Goal: Register for event/course

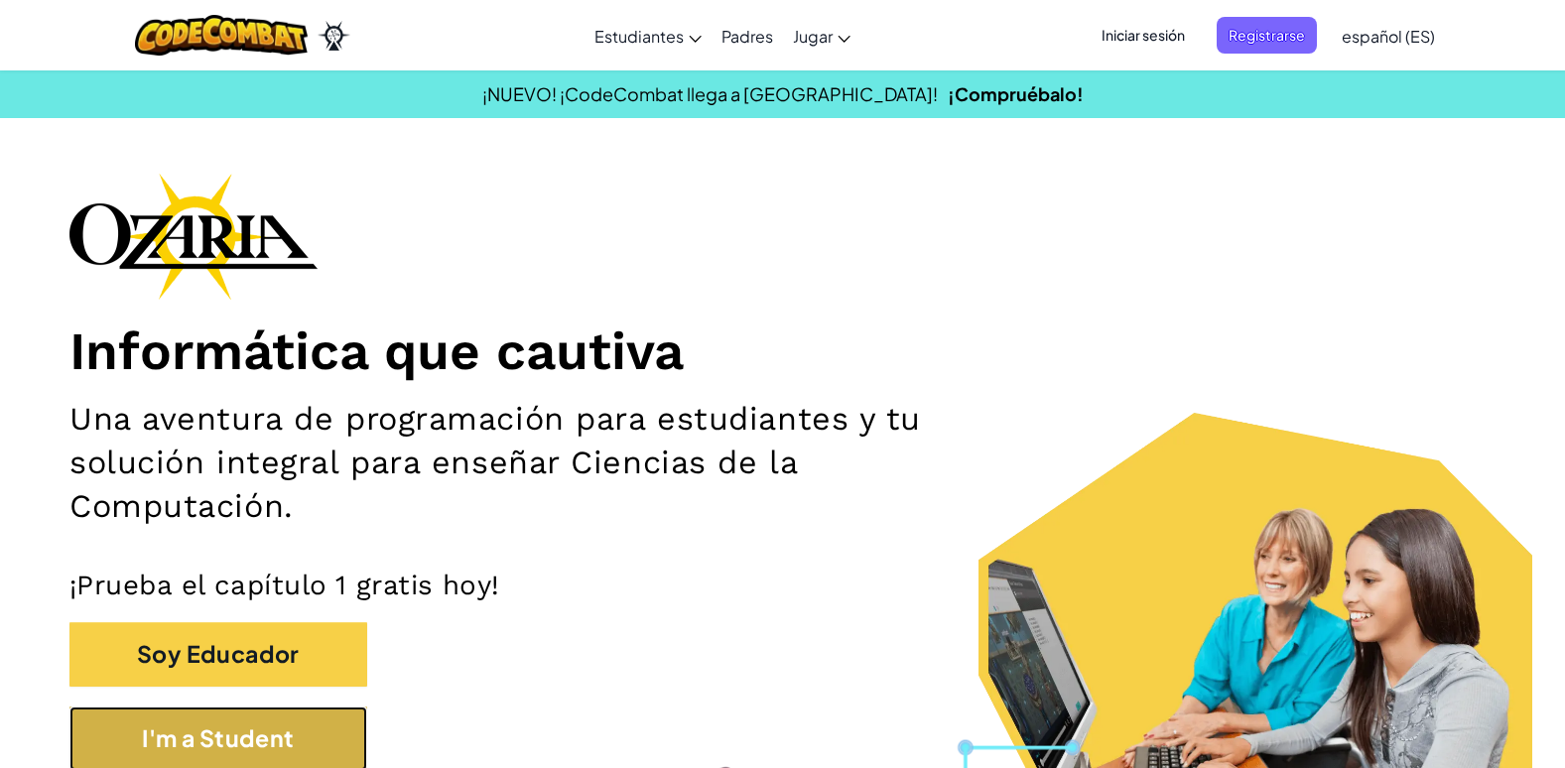
click at [167, 745] on button "I'm a Student" at bounding box center [218, 739] width 298 height 65
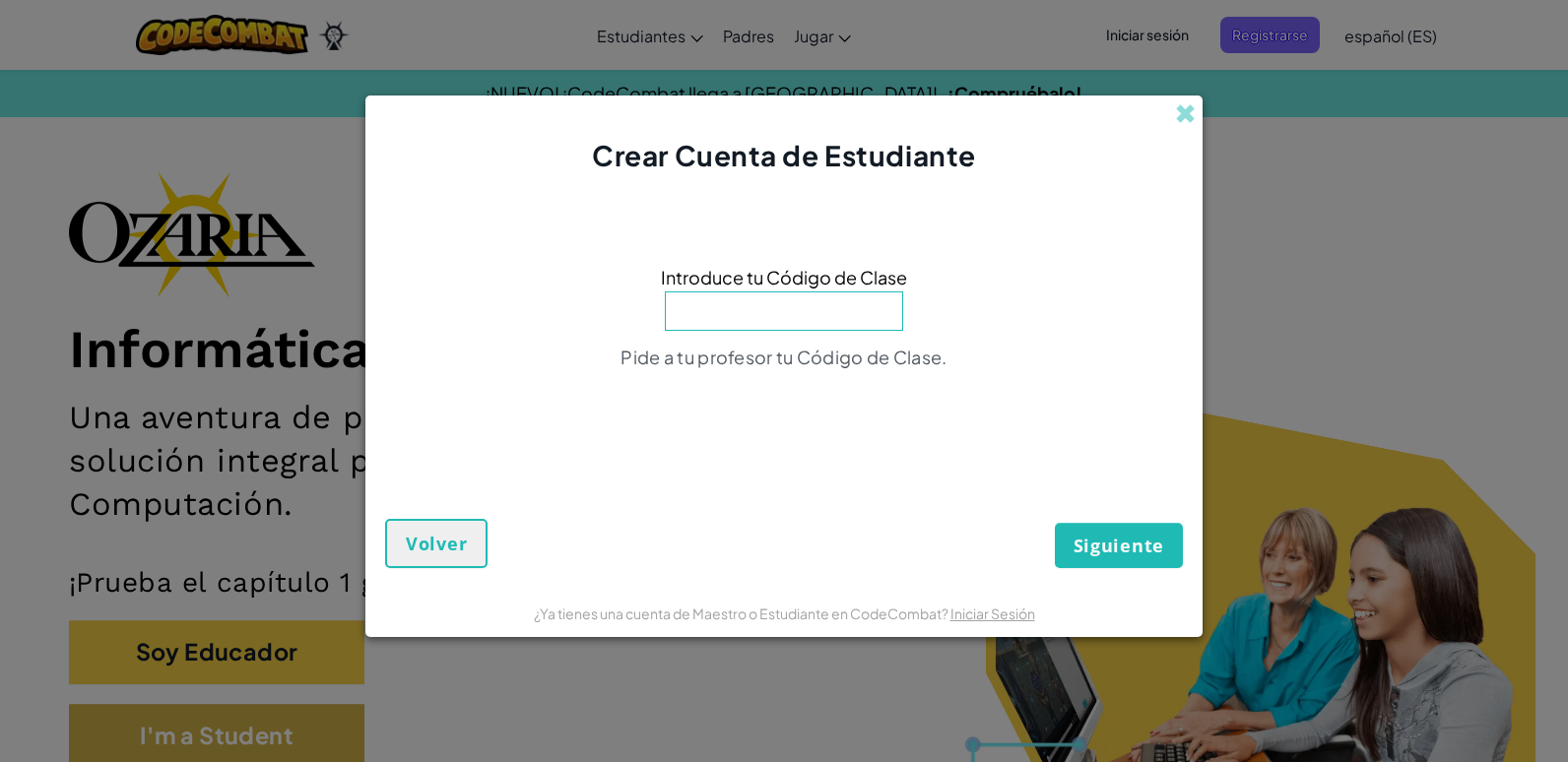
type input "w"
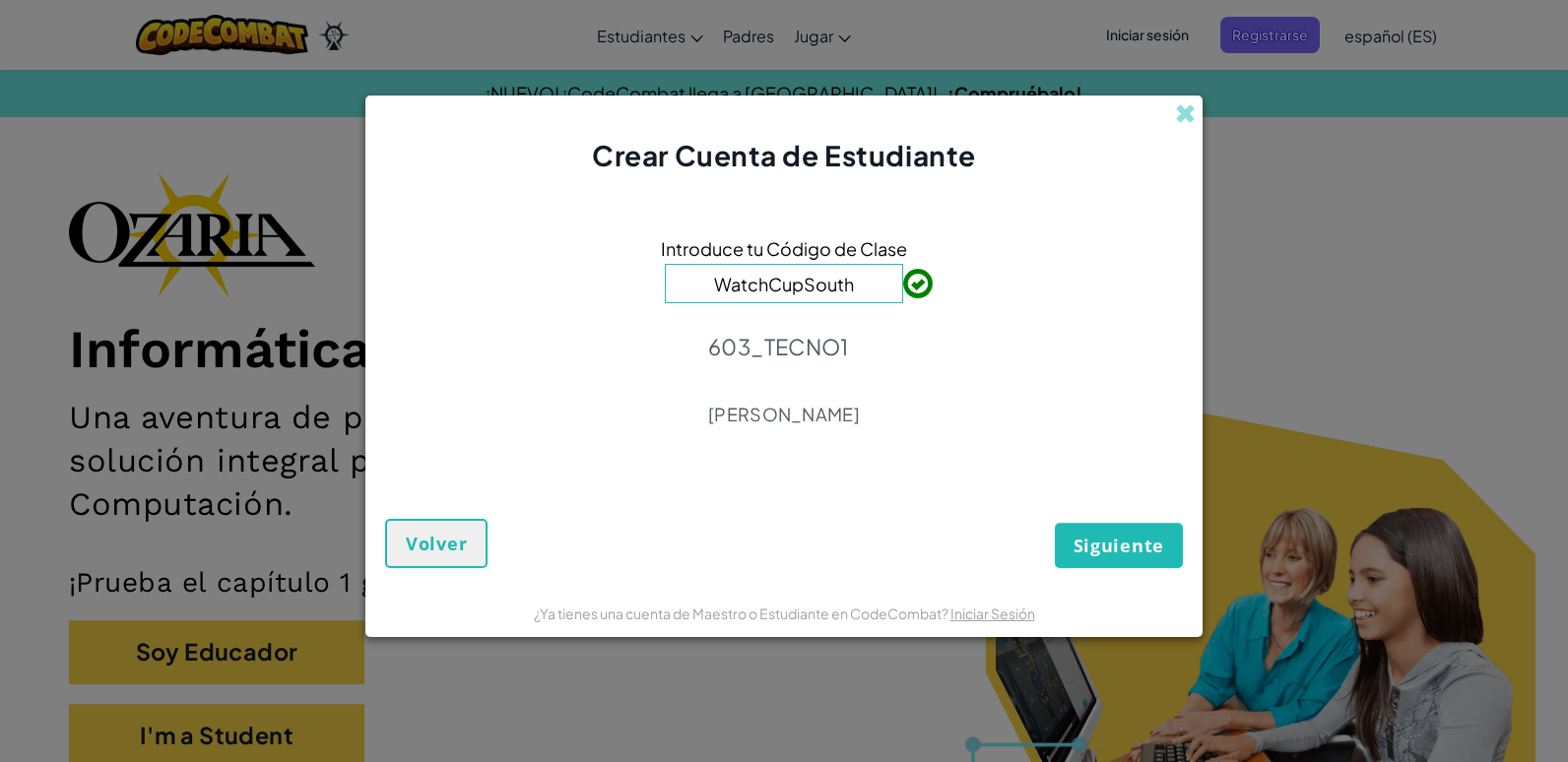
type input "WatchCupSouth"
click at [1127, 535] on span "Siguiente" at bounding box center [1118, 546] width 90 height 24
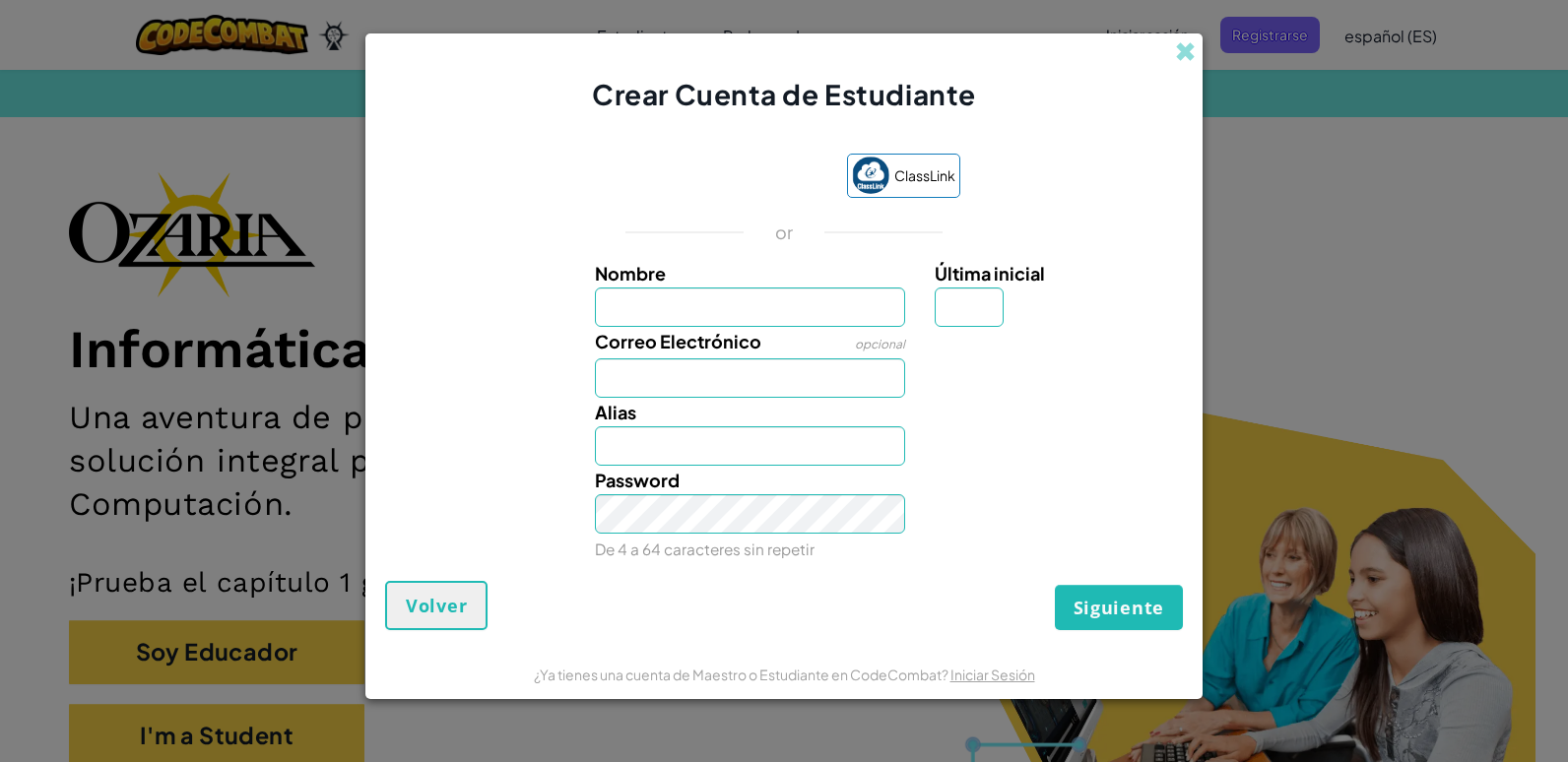
click at [848, 318] on input "Nombre" at bounding box center [751, 308] width 312 height 40
type input "pamela amezcua"
type input "Pamela amezcua"
click at [837, 380] on input "Correo Electrónico" at bounding box center [751, 378] width 312 height 40
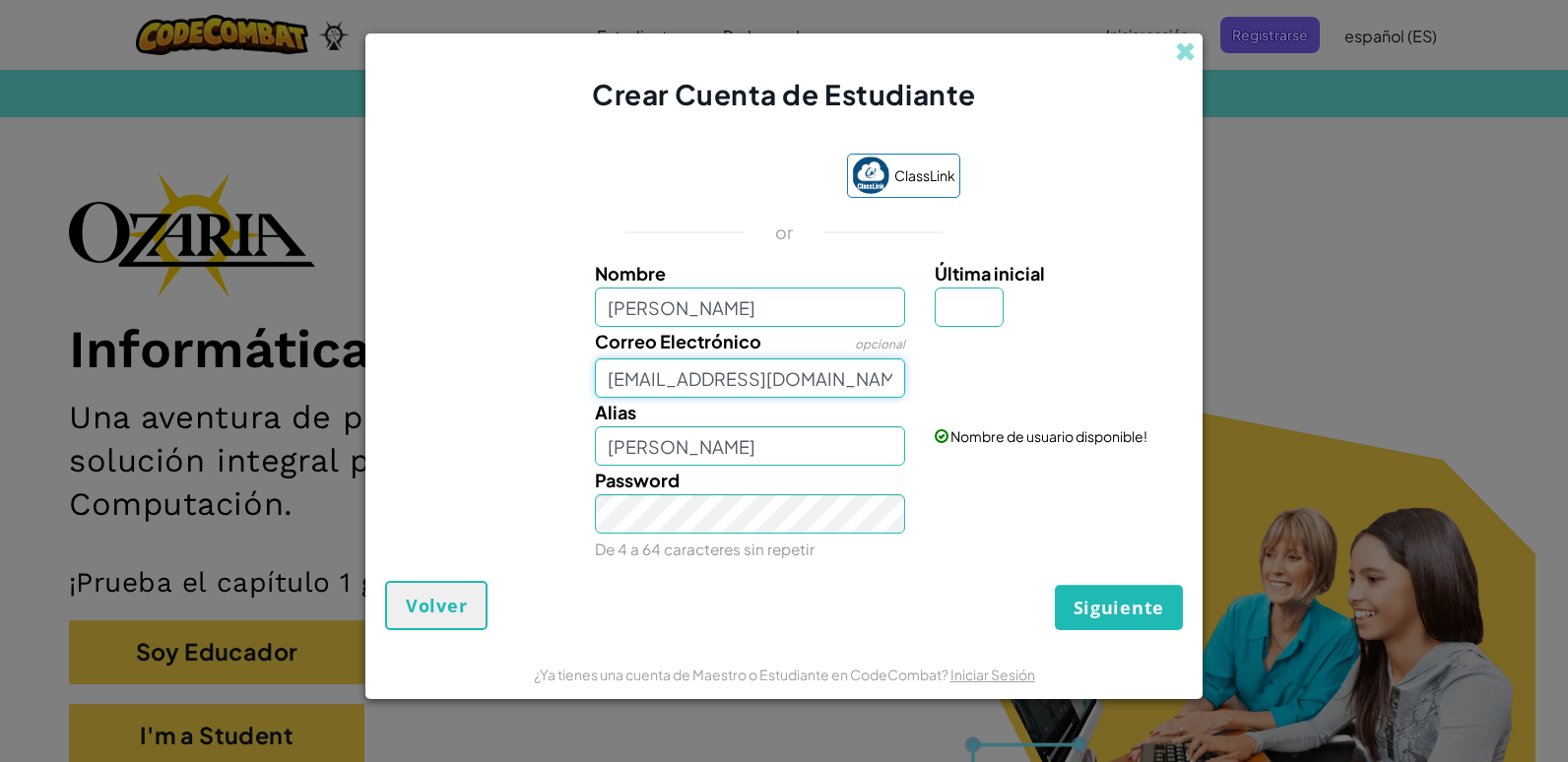
type input "[EMAIL_ADDRESS][DOMAIN_NAME]"
click at [1130, 604] on span "Siguiente" at bounding box center [1118, 608] width 90 height 24
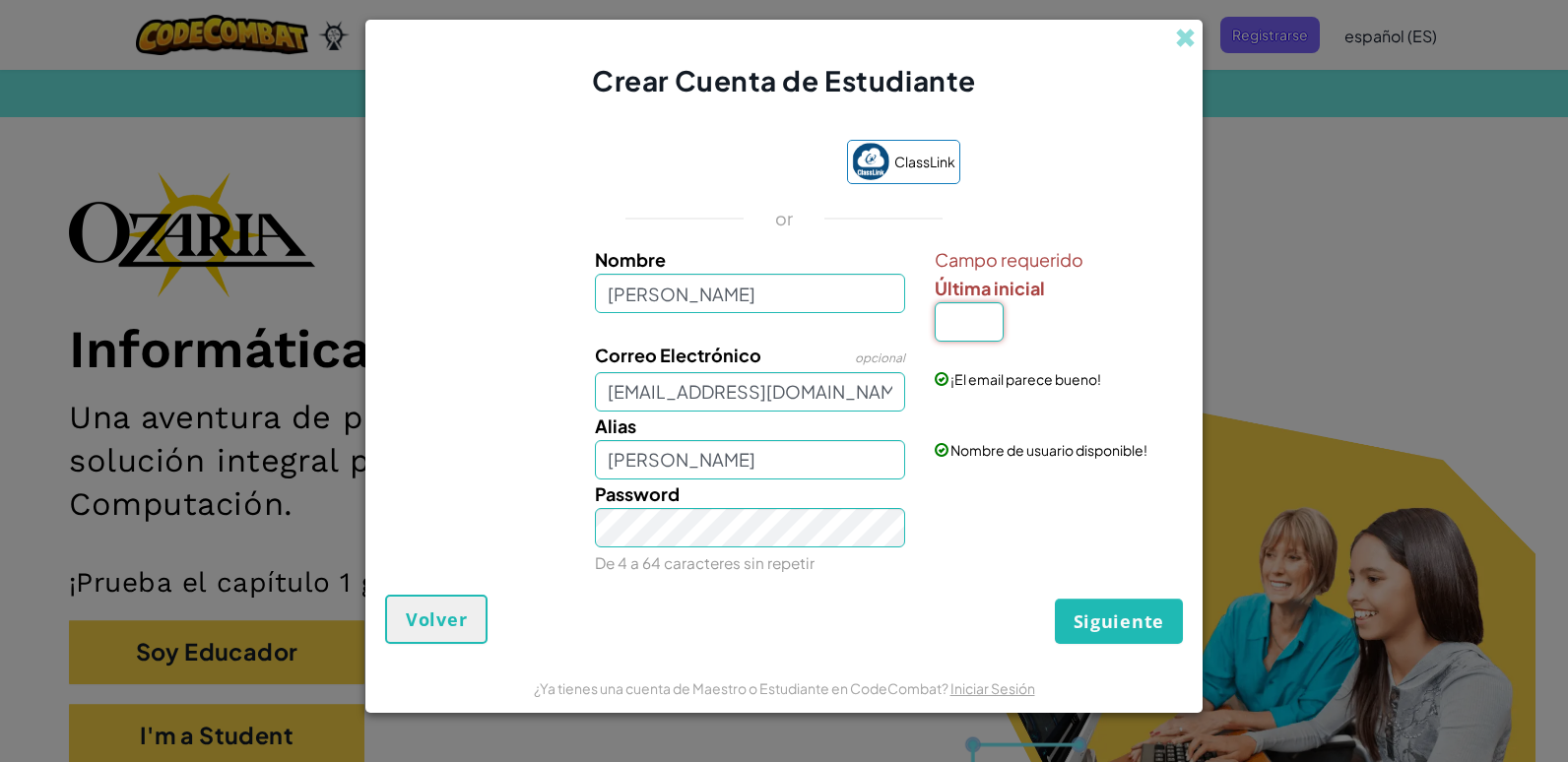
click at [987, 331] on input "Última inicial" at bounding box center [969, 322] width 68 height 40
type input "a"
type input "Pamela amezcuaA"
click at [998, 322] on input "a" at bounding box center [969, 322] width 68 height 40
type input "p"
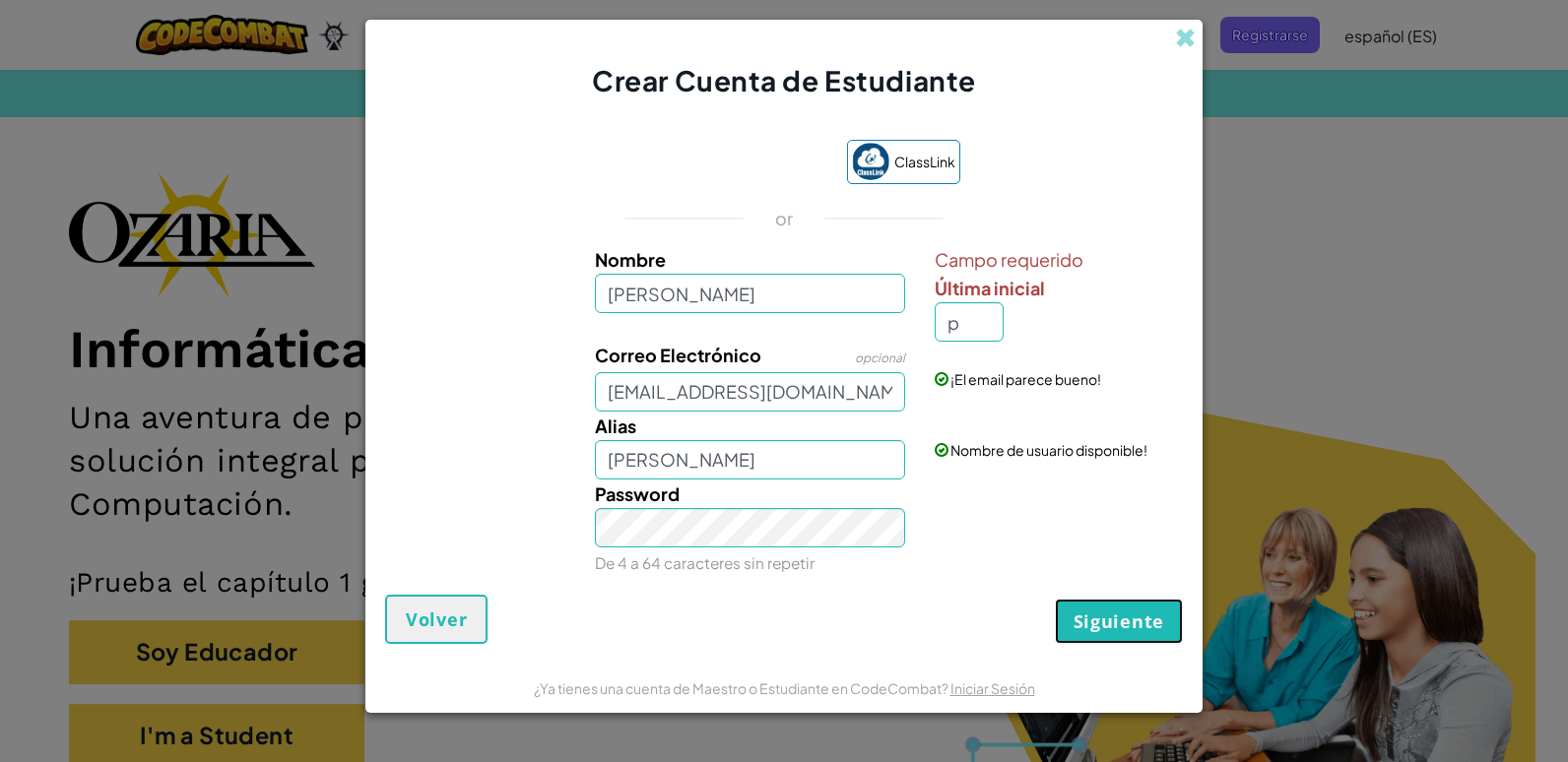
type input "Pamela amezcuaP"
click at [1106, 621] on span "Siguiente" at bounding box center [1118, 621] width 90 height 24
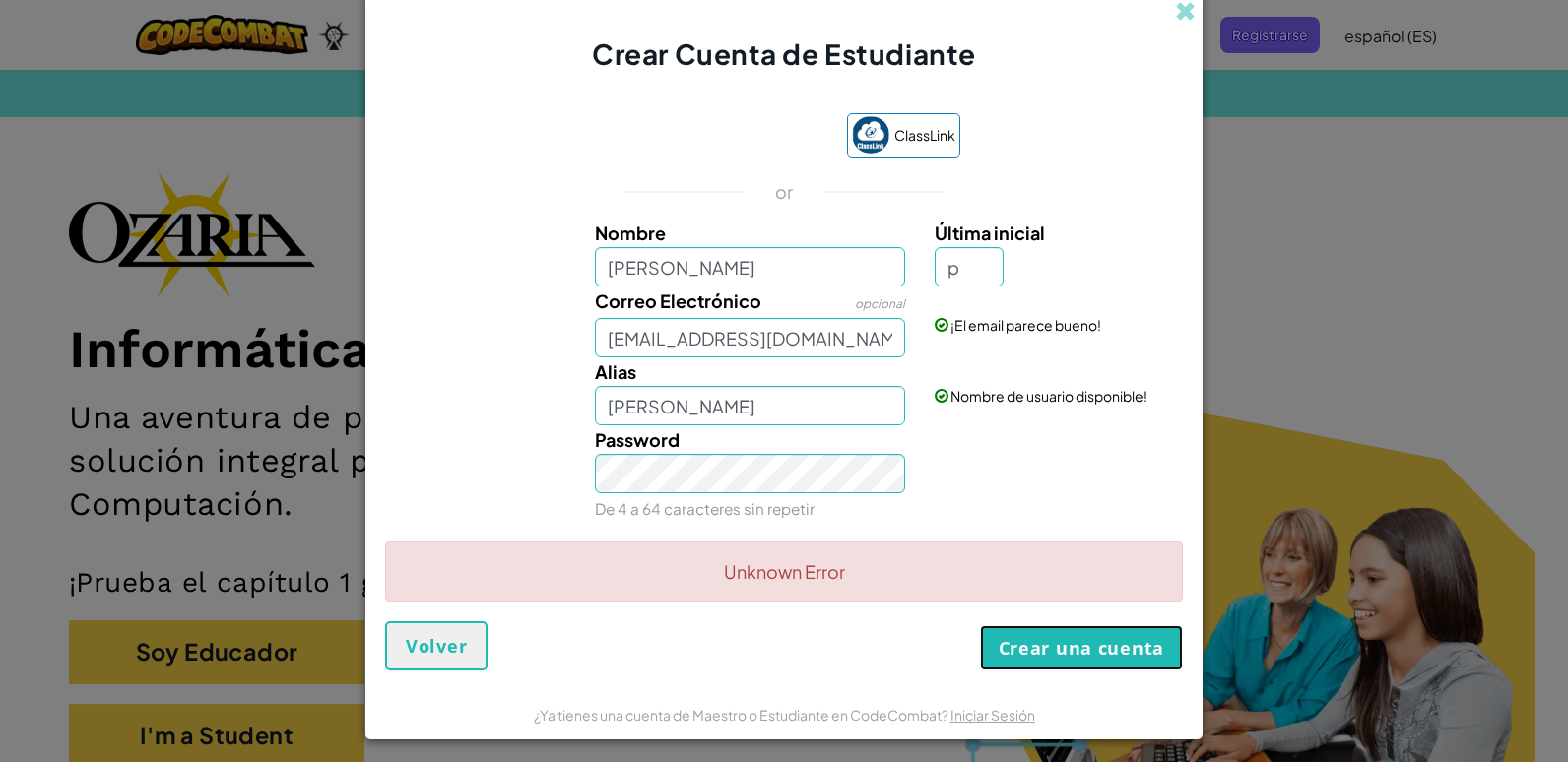
click at [1144, 649] on button "Crear una cuenta" at bounding box center [1082, 648] width 202 height 46
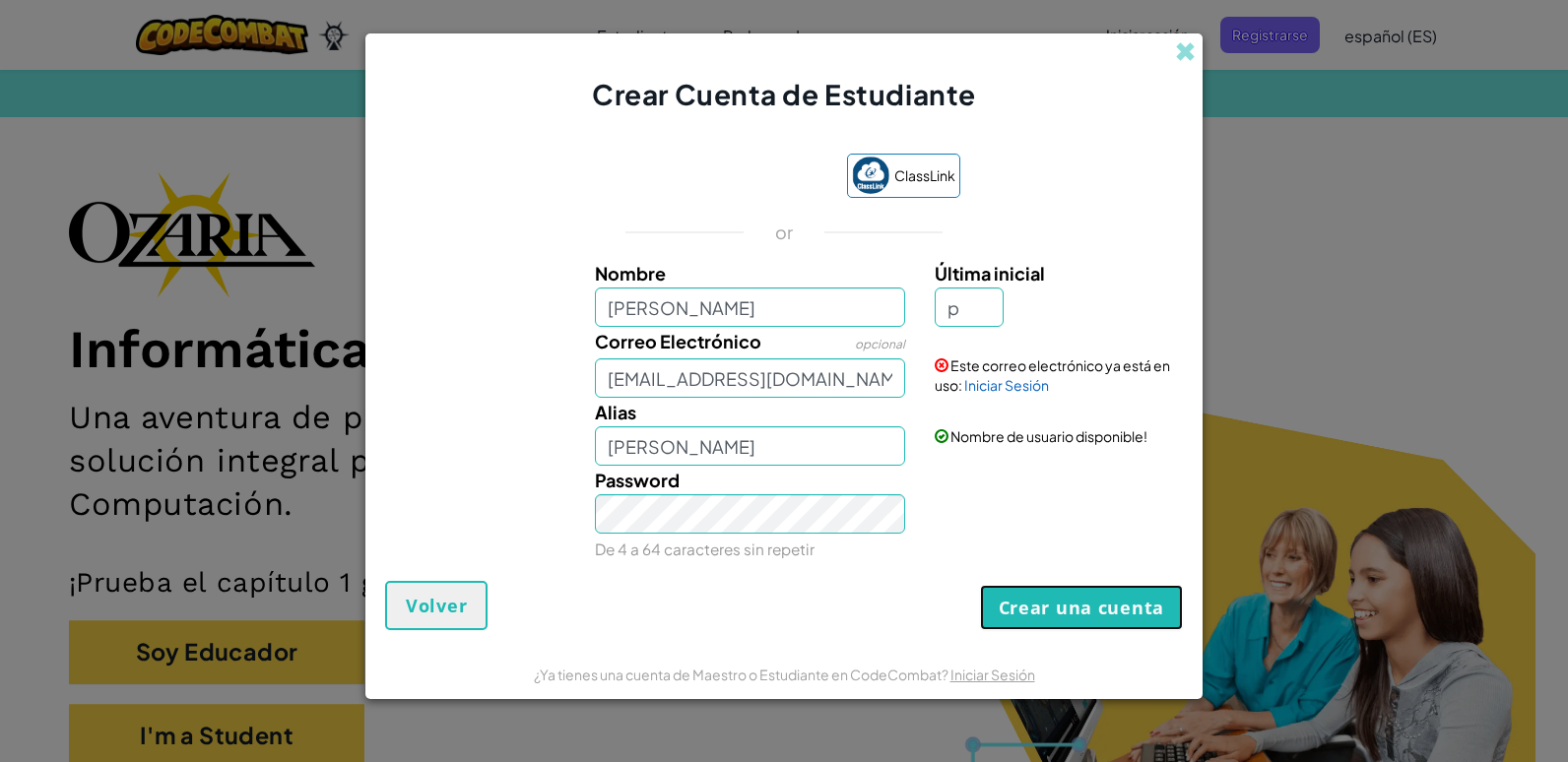
click at [1081, 600] on button "Crear una cuenta" at bounding box center [1082, 608] width 202 height 46
click at [1015, 384] on link "Iniciar Sesión" at bounding box center [1006, 385] width 84 height 18
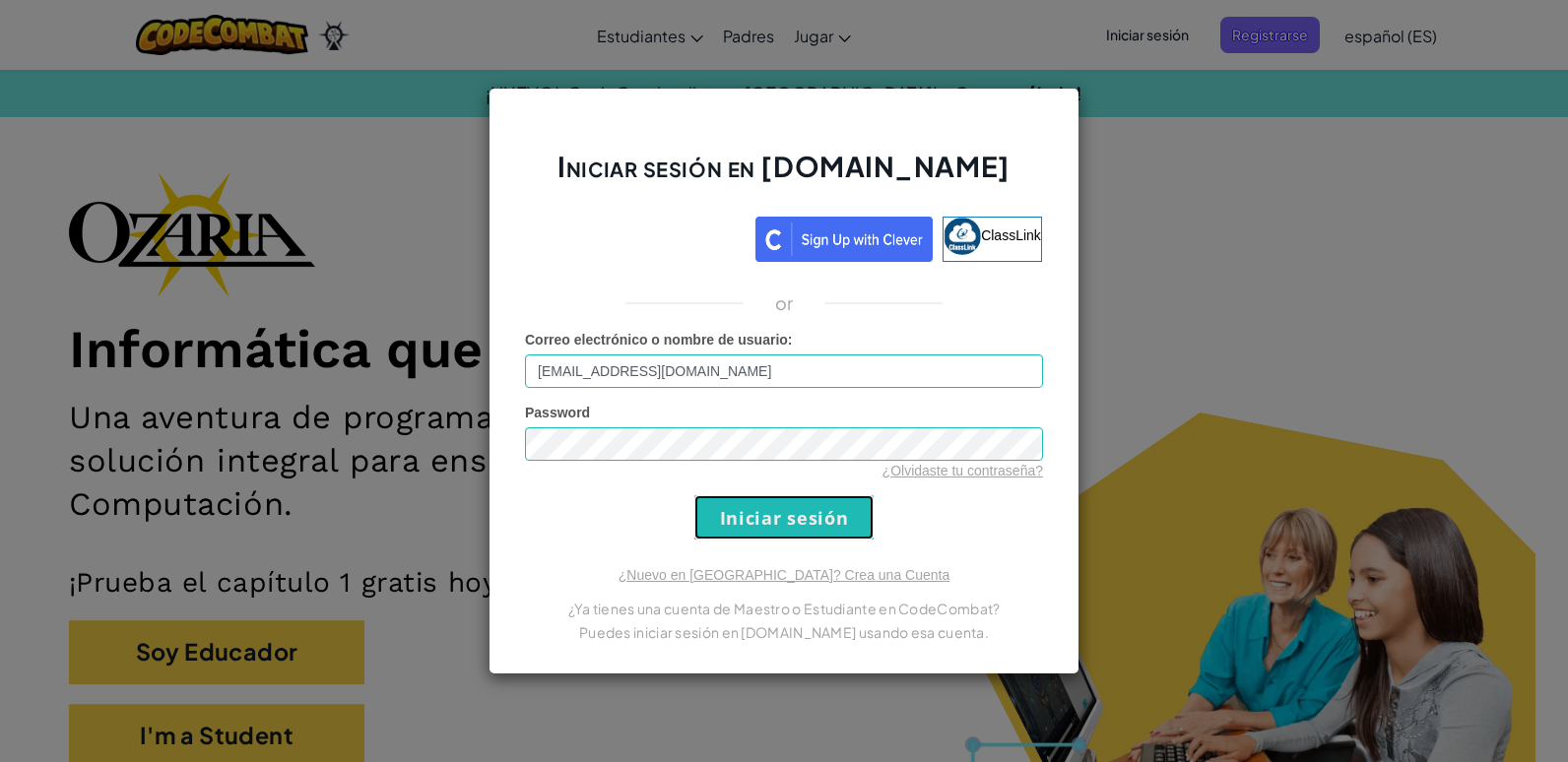
click at [832, 519] on input "Iniciar sesión" at bounding box center [784, 517] width 180 height 45
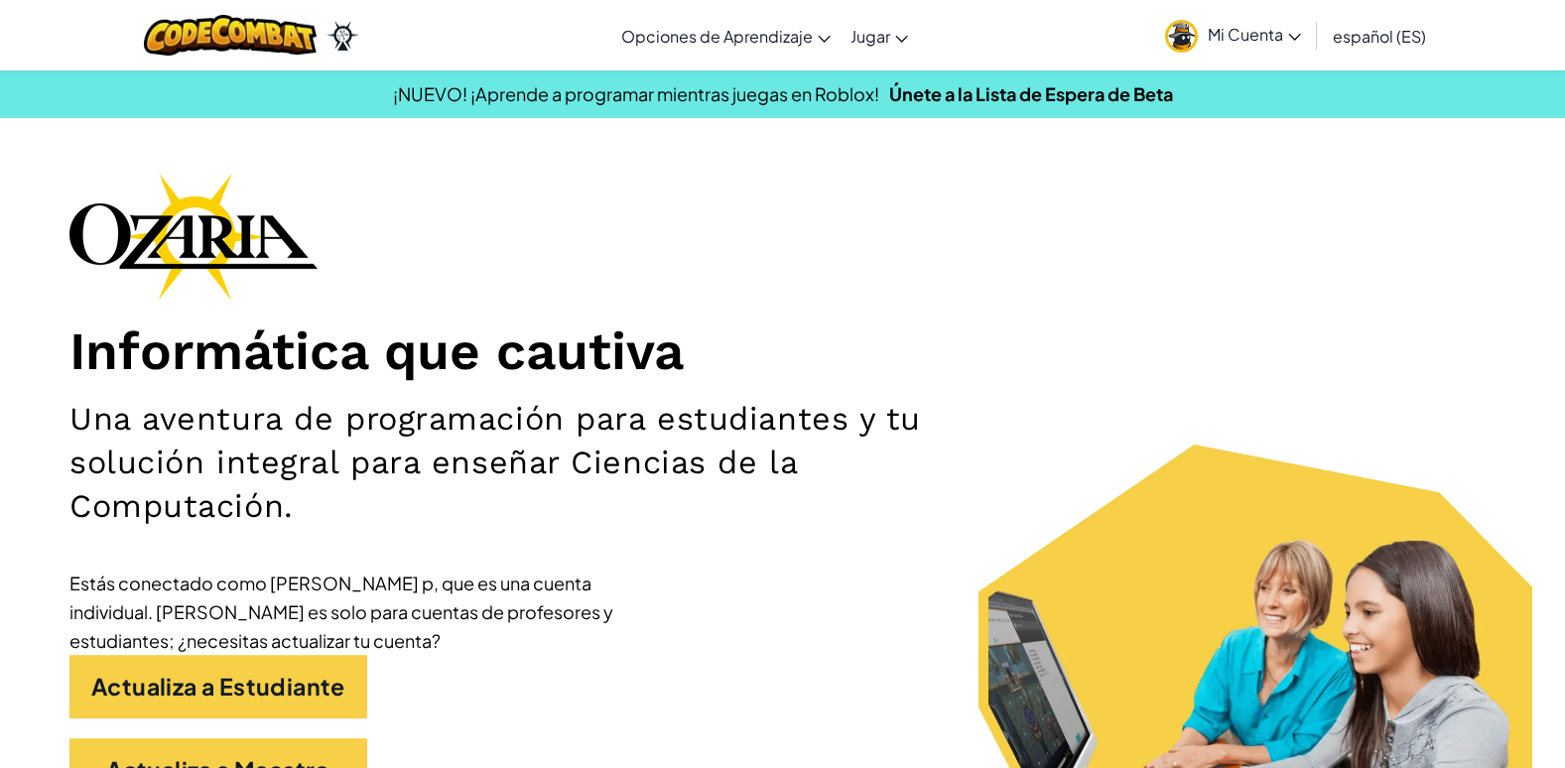
scroll to position [40, 0]
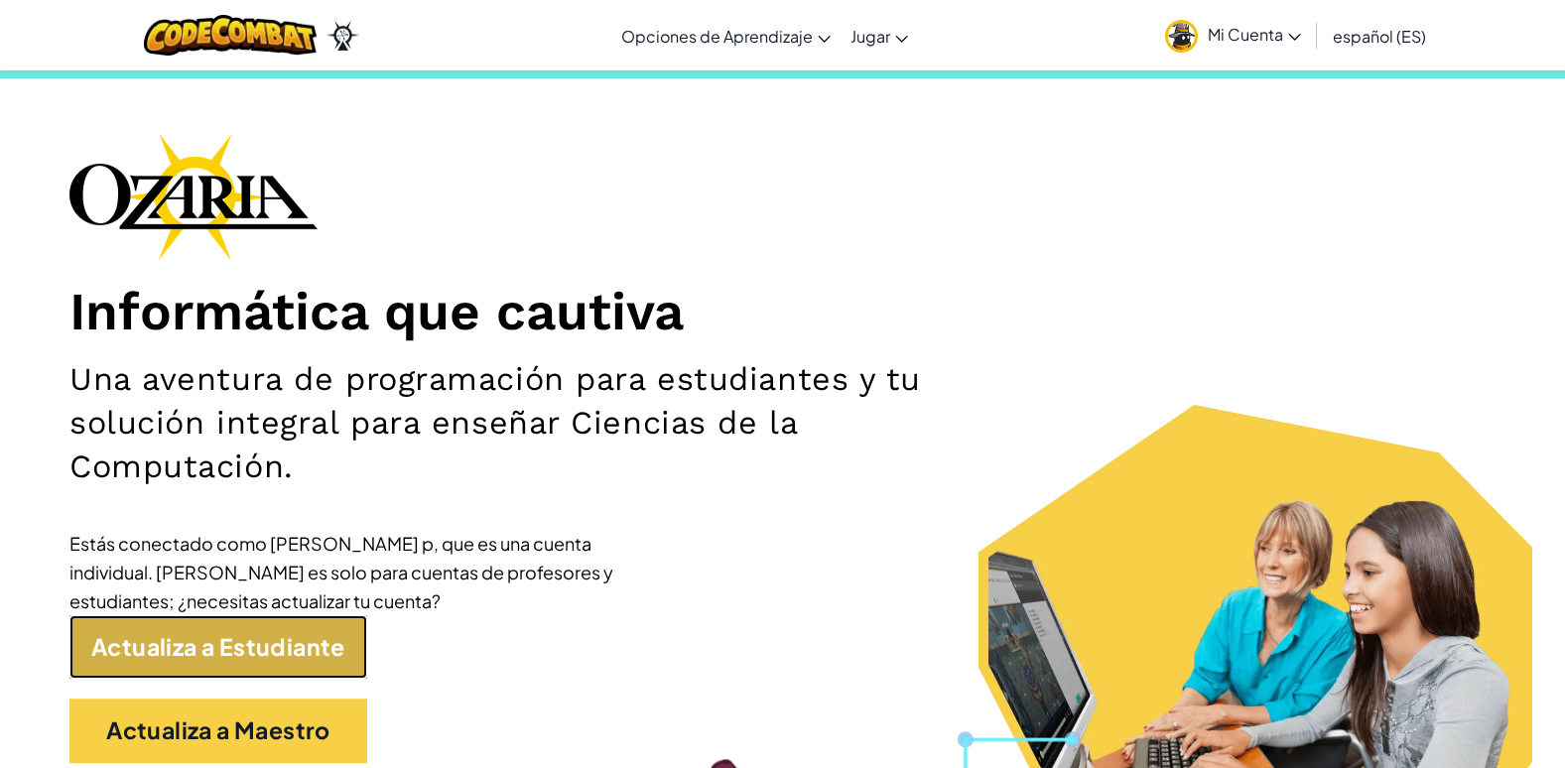
click at [127, 654] on link "Actualiza a Estudiante" at bounding box center [218, 647] width 298 height 65
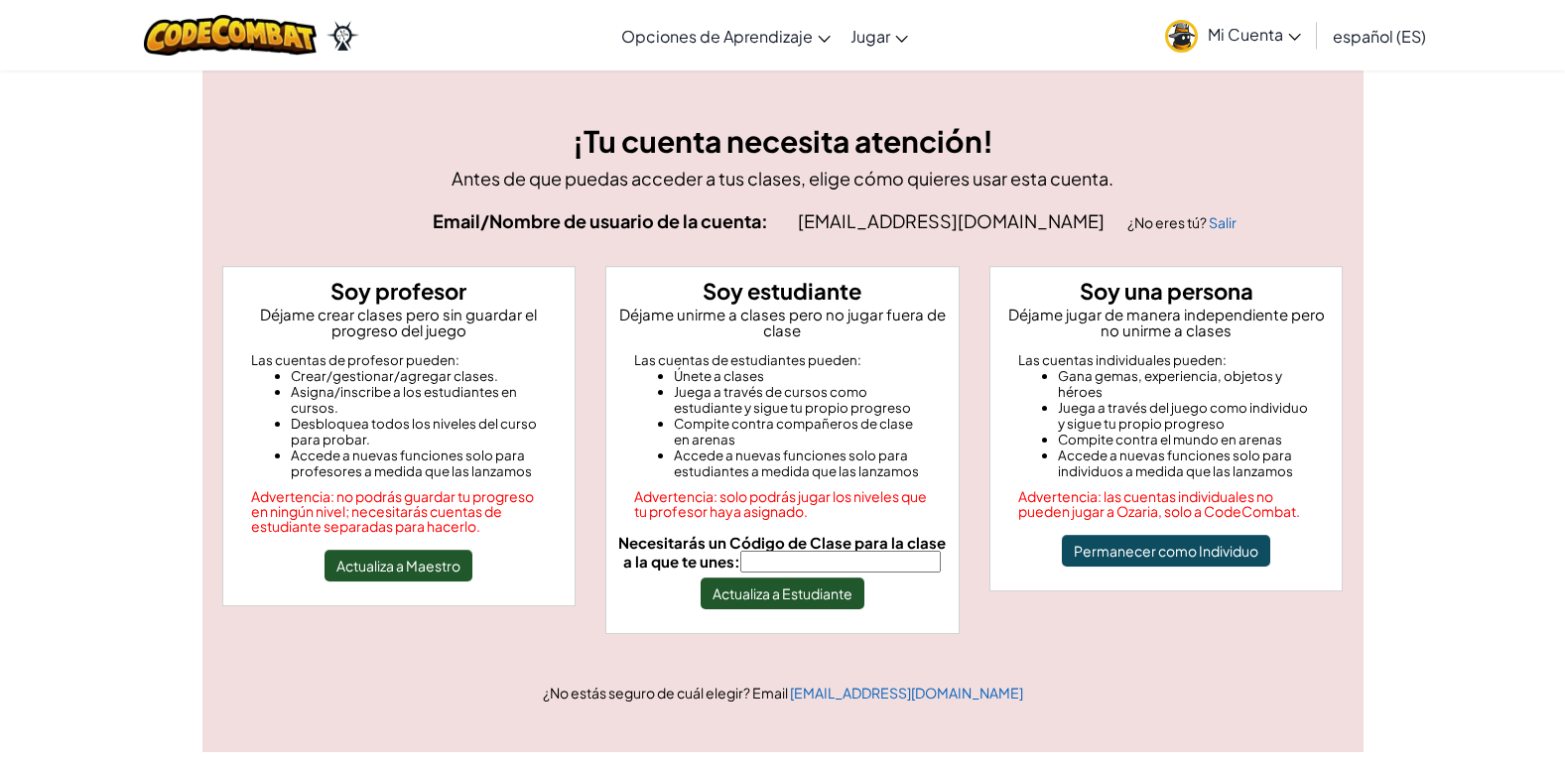
click at [819, 558] on input "Necesitarás un Código de Clase para la clase a la que te unes:" at bounding box center [841, 562] width 201 height 22
type input "WatchCupSouth"
click at [800, 586] on button "Actualiza a Estudiante" at bounding box center [783, 594] width 164 height 32
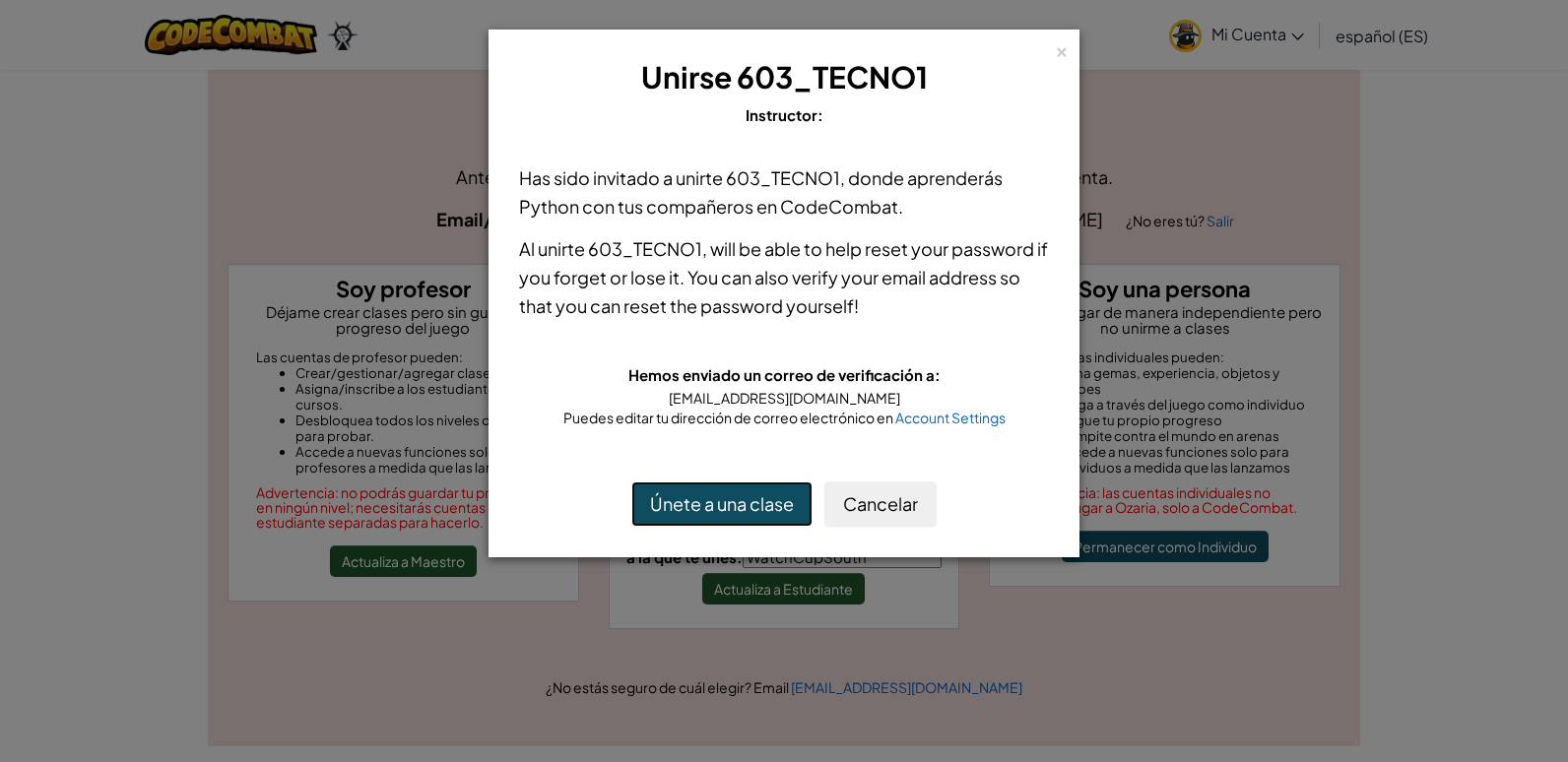
click at [778, 502] on button "Únete a una clase" at bounding box center [721, 504] width 182 height 46
click at [950, 631] on div "× Unirse 603_TECNO1 Instructor: Has sido invitado a unirte 603_TECNO1 , donde a…" at bounding box center [784, 381] width 1568 height 762
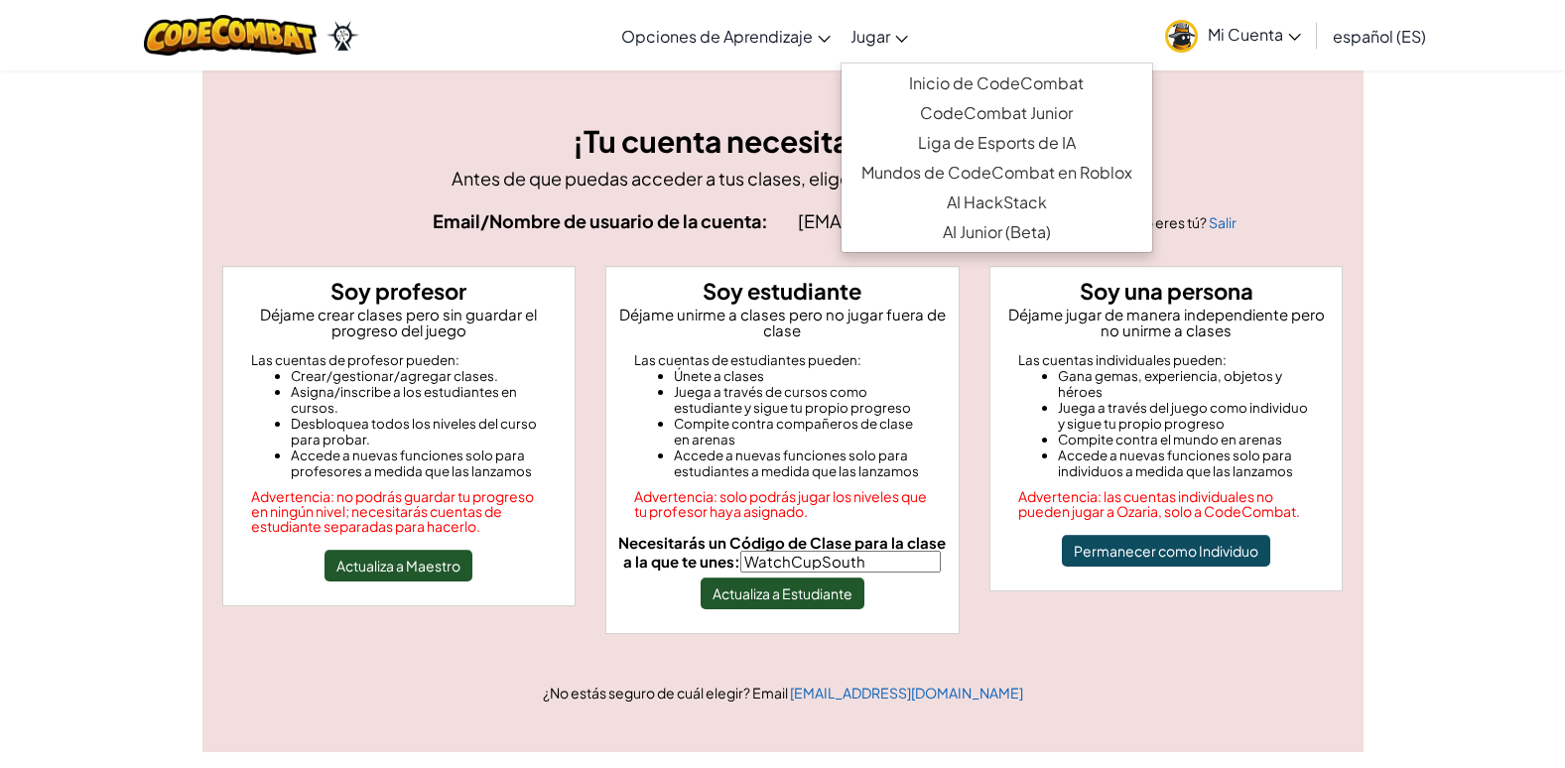
click at [874, 28] on span "Jugar" at bounding box center [871, 36] width 40 height 21
click at [857, 47] on link "Jugar" at bounding box center [879, 36] width 77 height 54
click at [878, 27] on span "Jugar" at bounding box center [871, 36] width 40 height 21
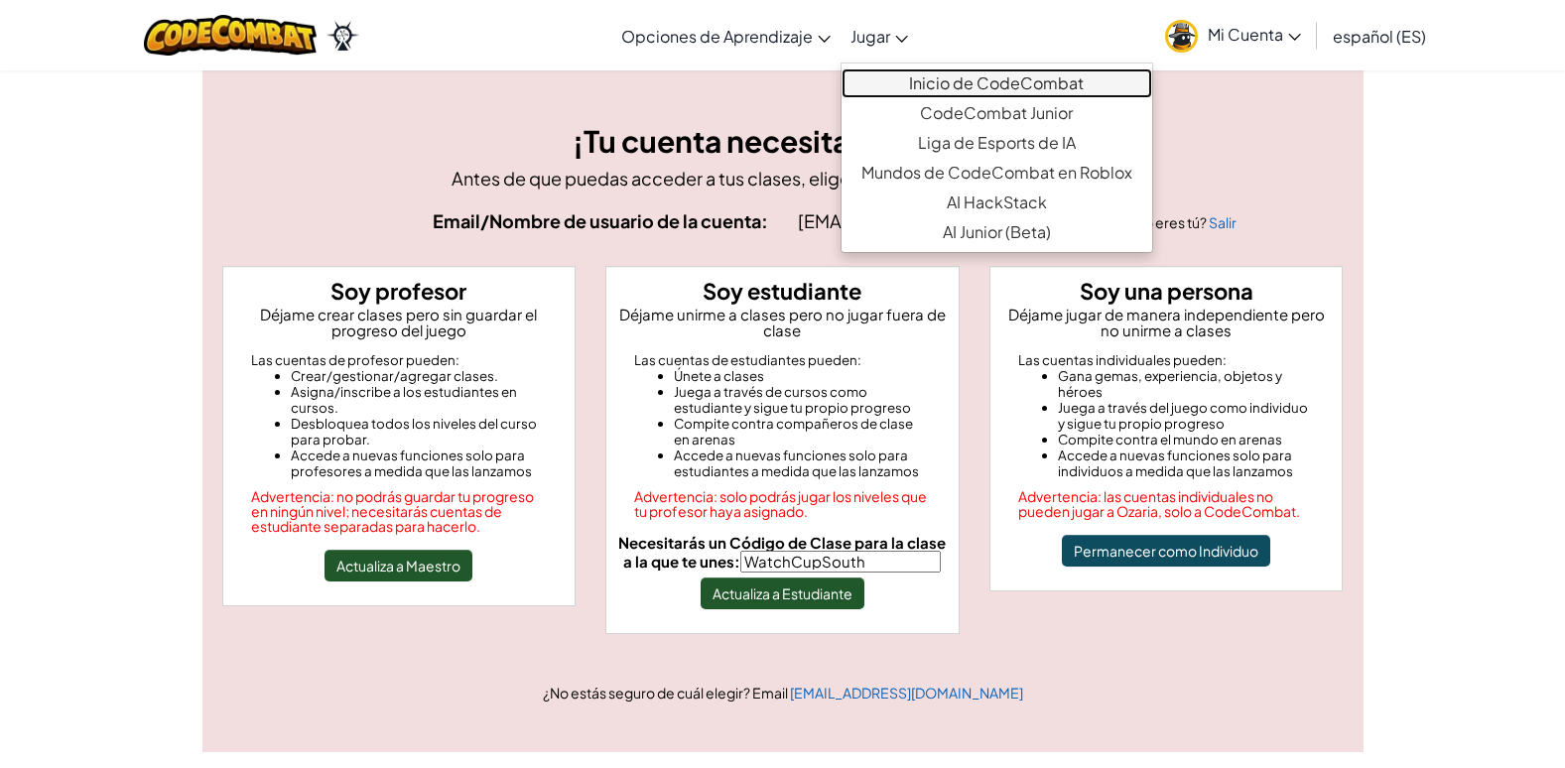
click at [1018, 75] on link "Inicio de CodeCombat" at bounding box center [997, 83] width 311 height 30
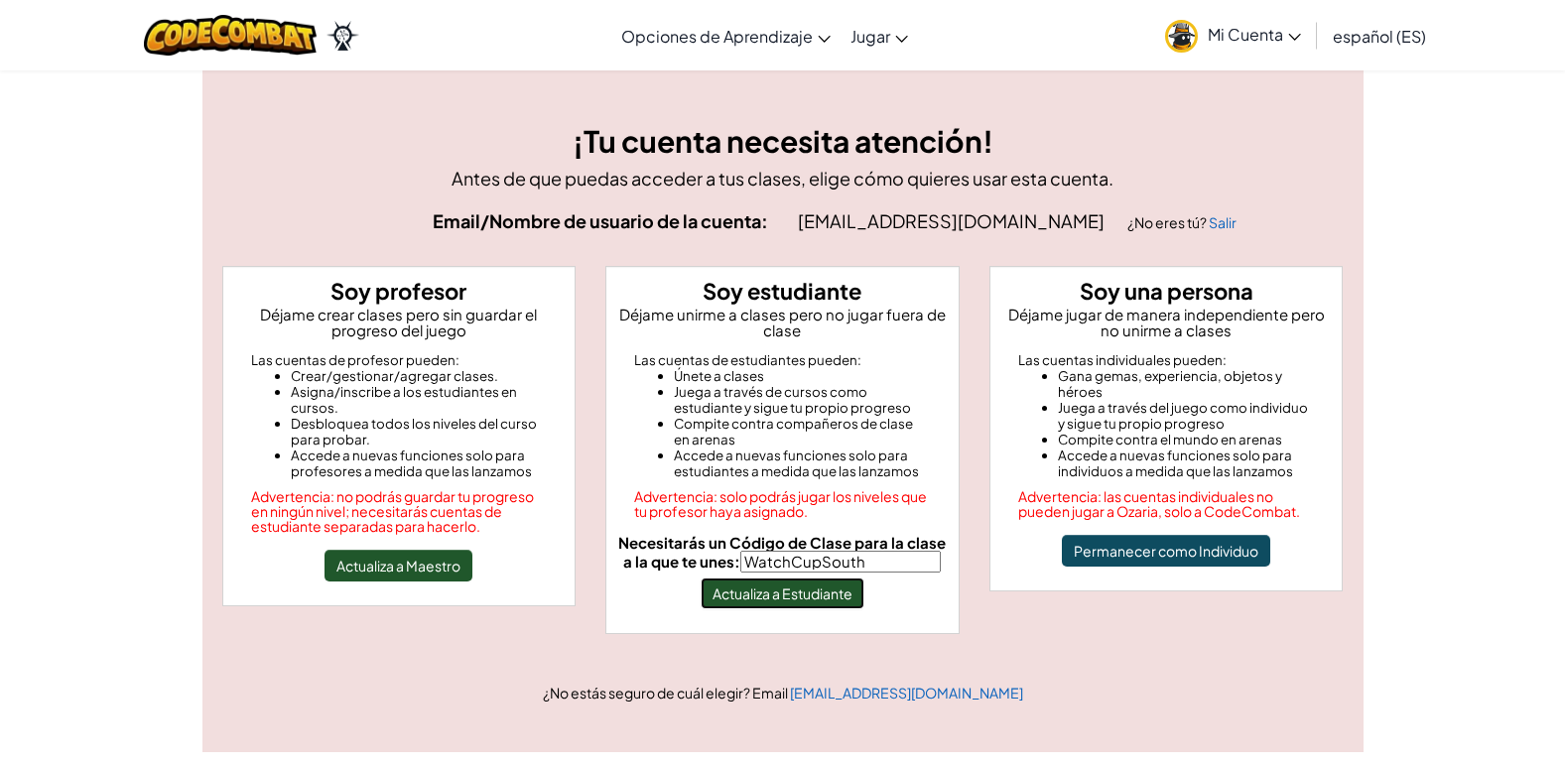
click at [862, 600] on button "Actualiza a Estudiante" at bounding box center [783, 594] width 164 height 32
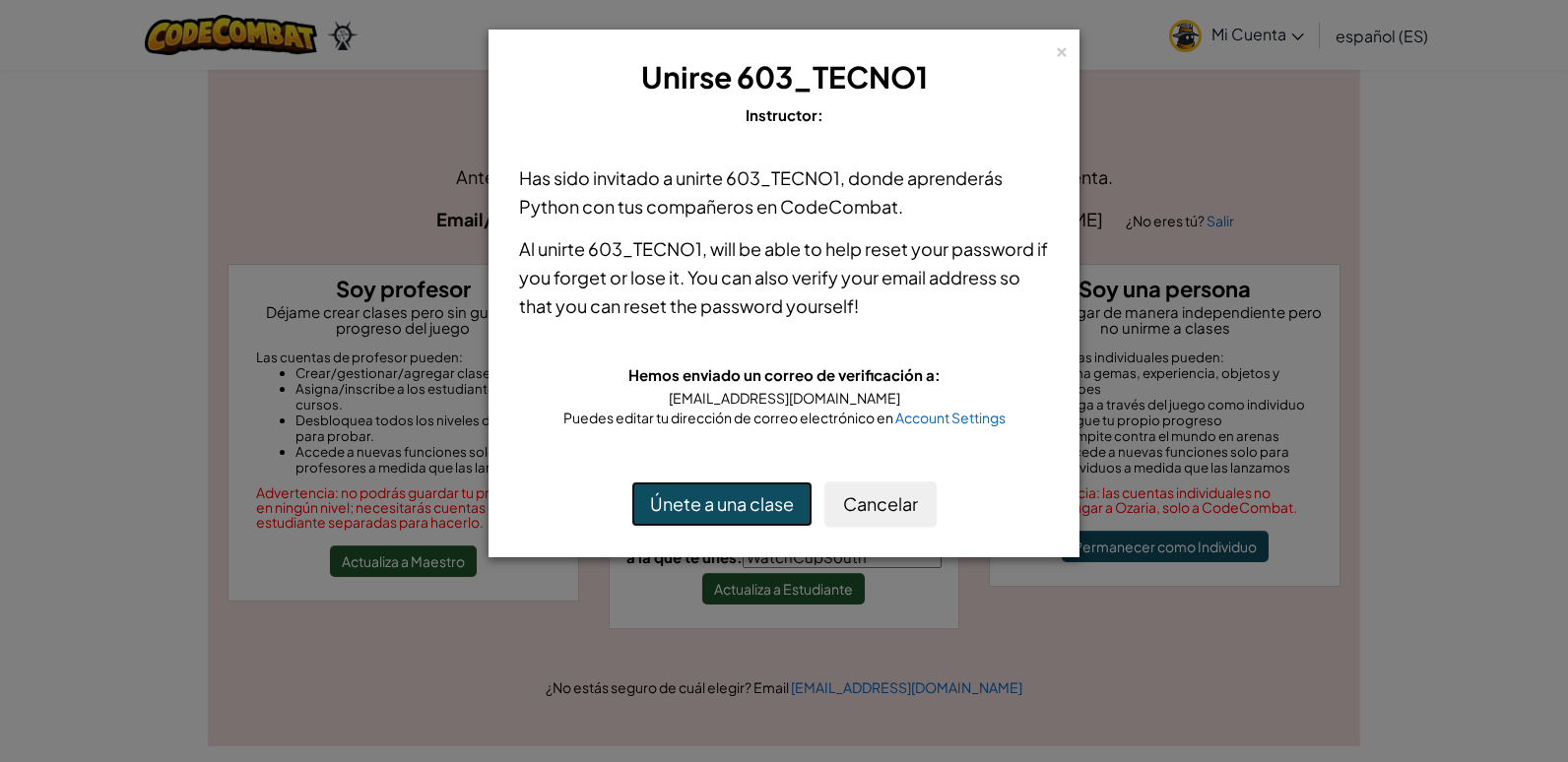
click at [770, 522] on button "Únete a una clase" at bounding box center [721, 504] width 182 height 46
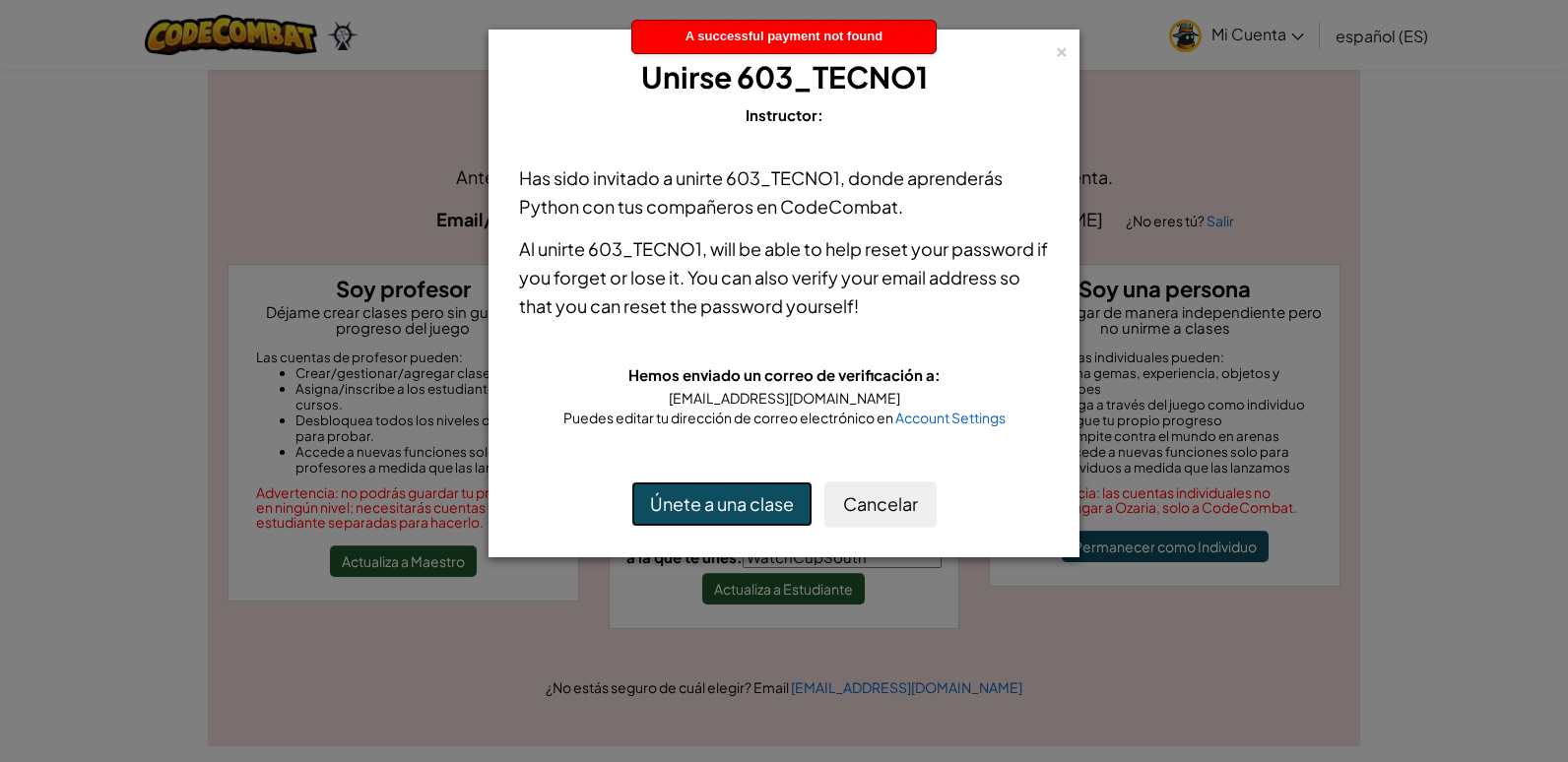
click at [763, 503] on button "Únete a una clase" at bounding box center [721, 504] width 182 height 46
click at [864, 496] on button "Cancelar" at bounding box center [880, 504] width 112 height 46
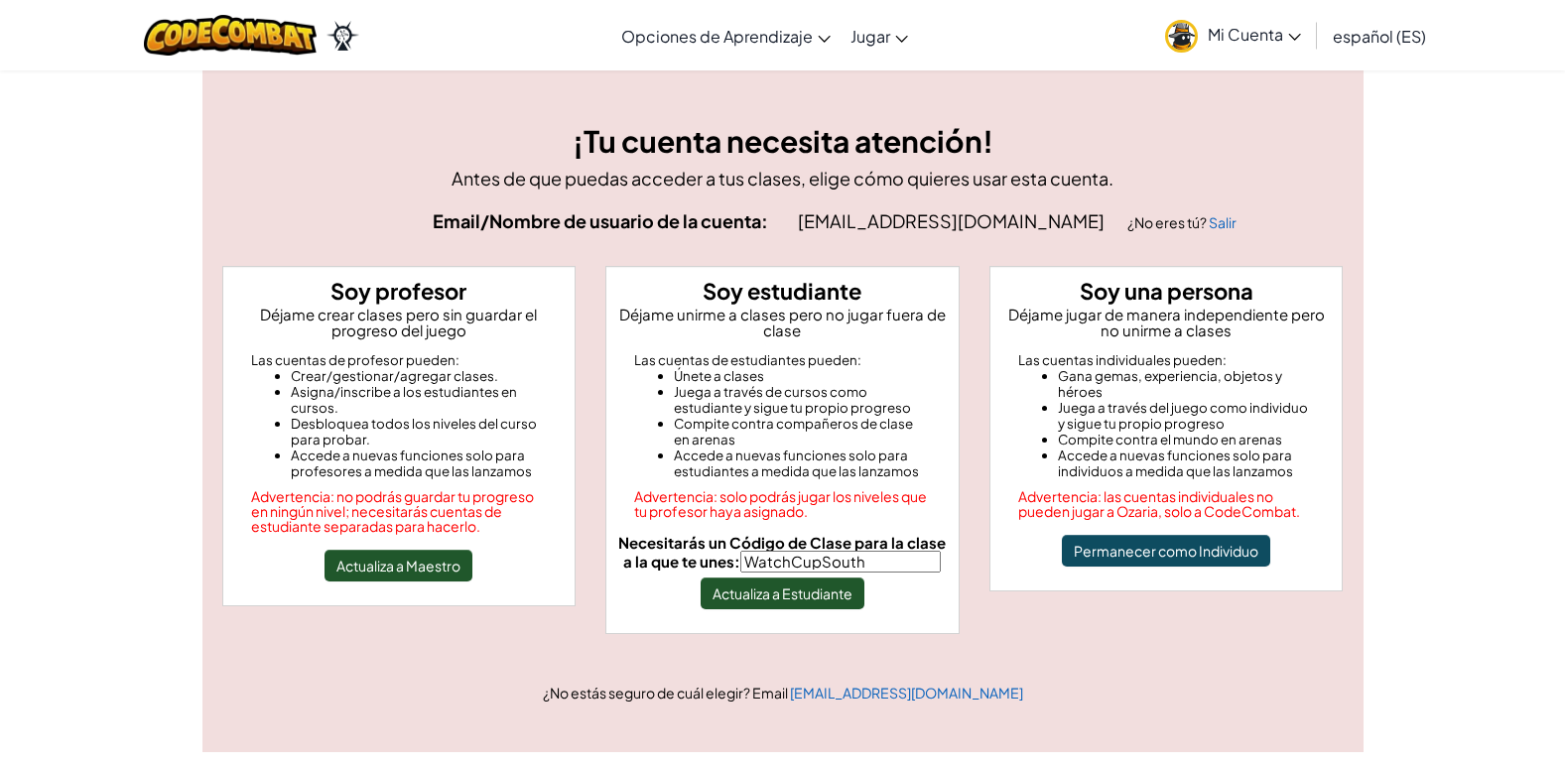
click at [872, 564] on input "WatchCupSouth" at bounding box center [841, 562] width 201 height 22
click at [834, 594] on button "Actualiza a Estudiante" at bounding box center [783, 594] width 164 height 32
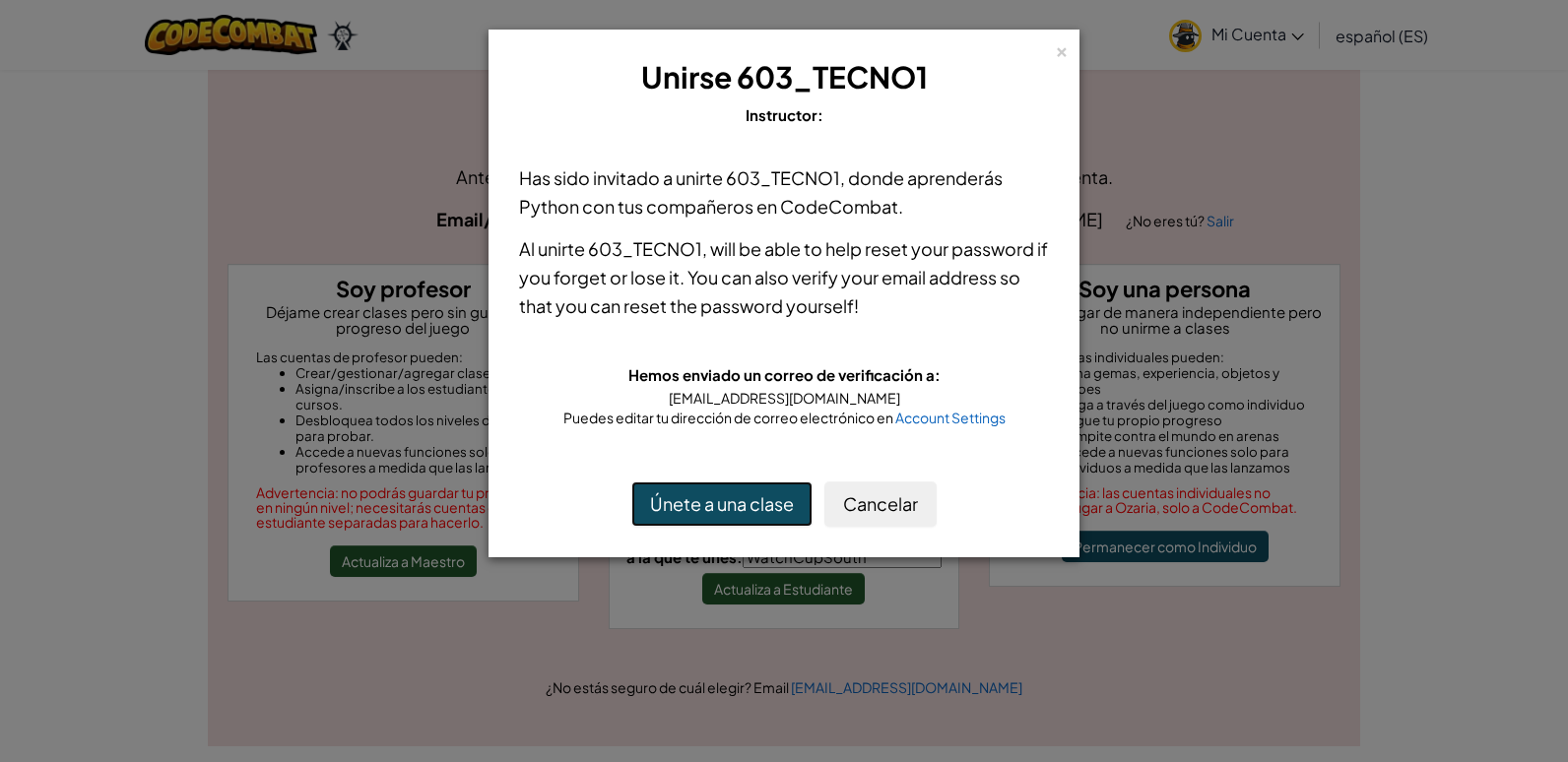
click at [774, 497] on button "Únete a una clase" at bounding box center [721, 504] width 182 height 46
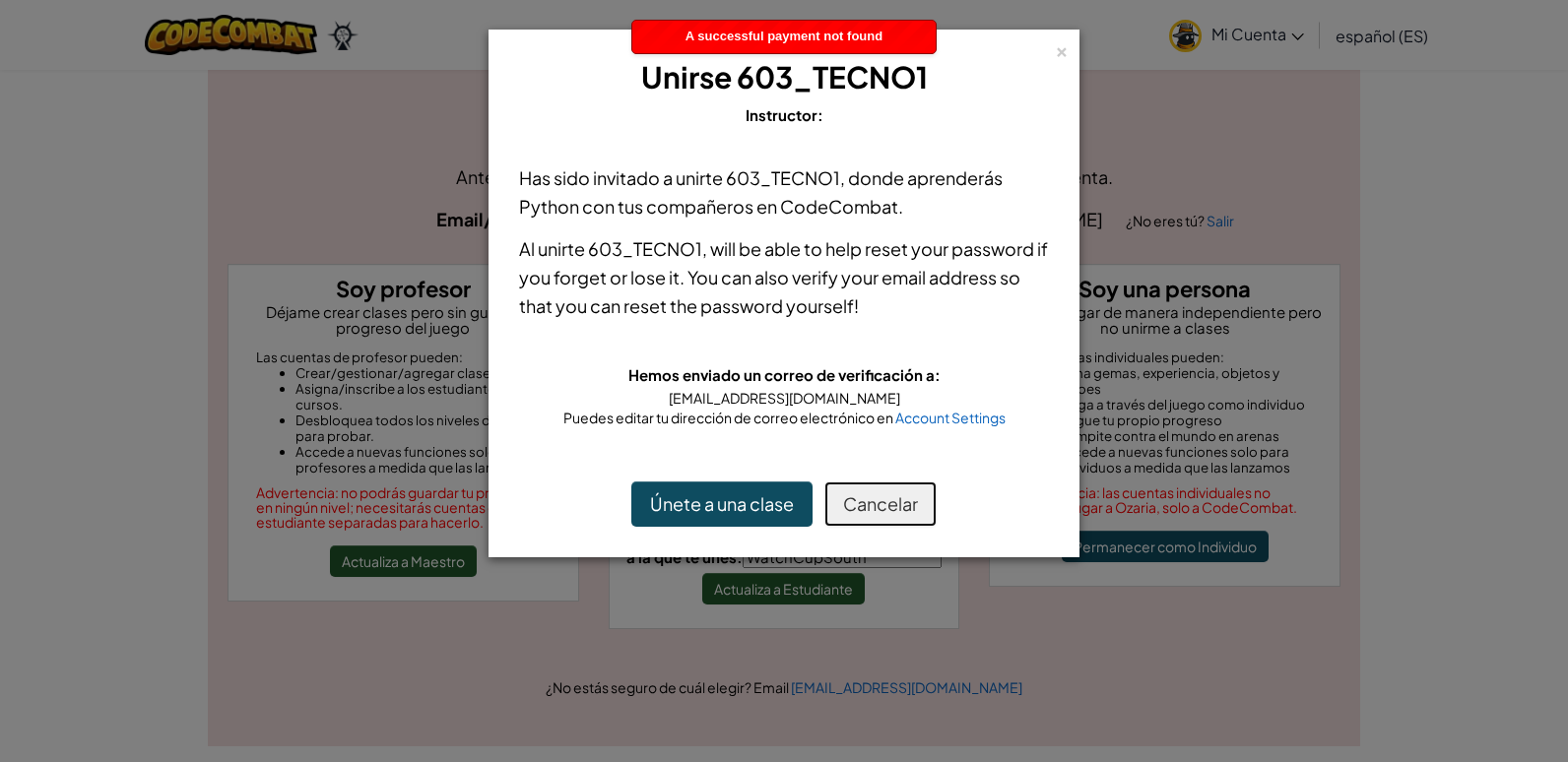
click at [911, 502] on button "Cancelar" at bounding box center [880, 504] width 112 height 46
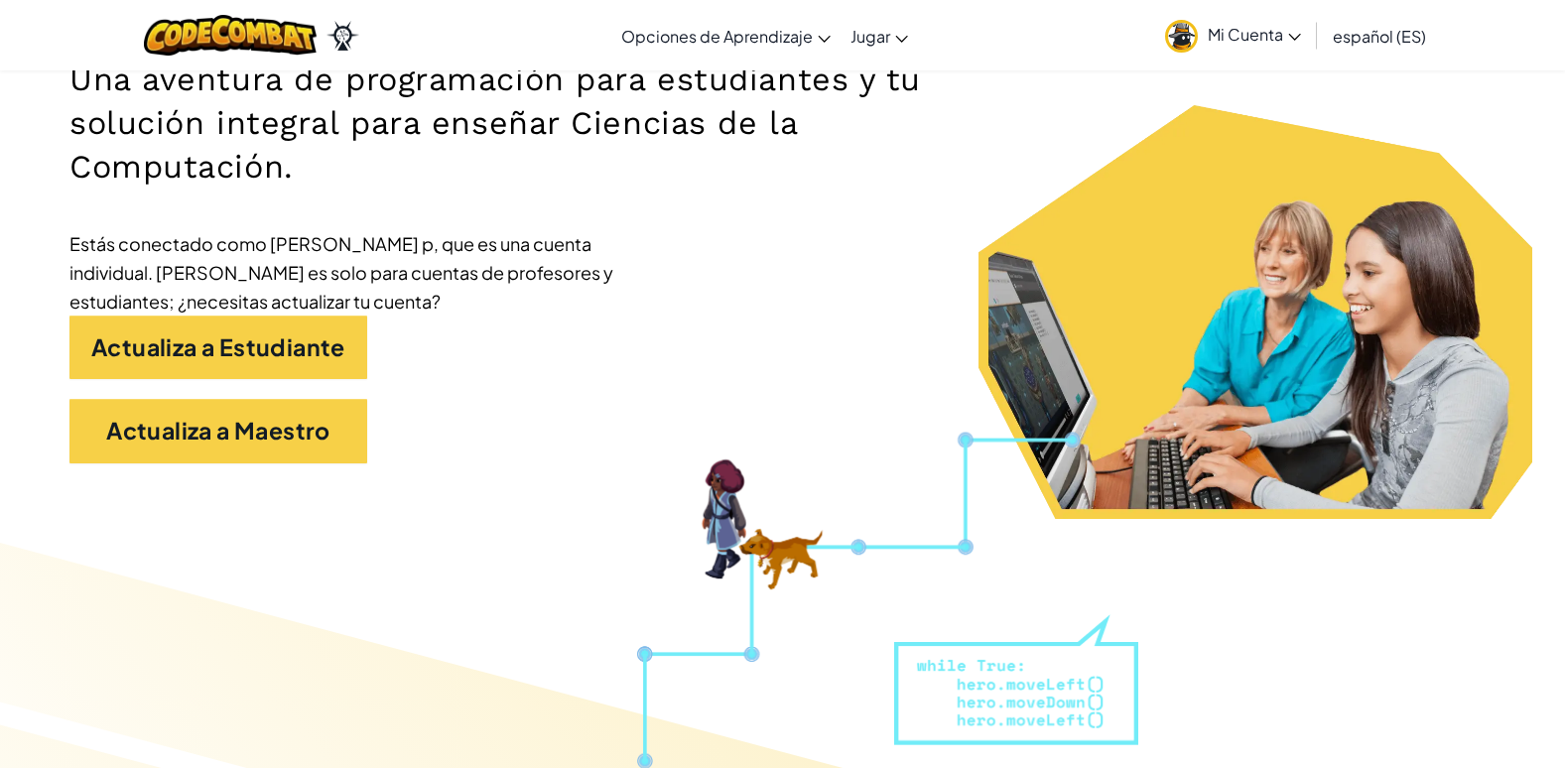
scroll to position [357, 0]
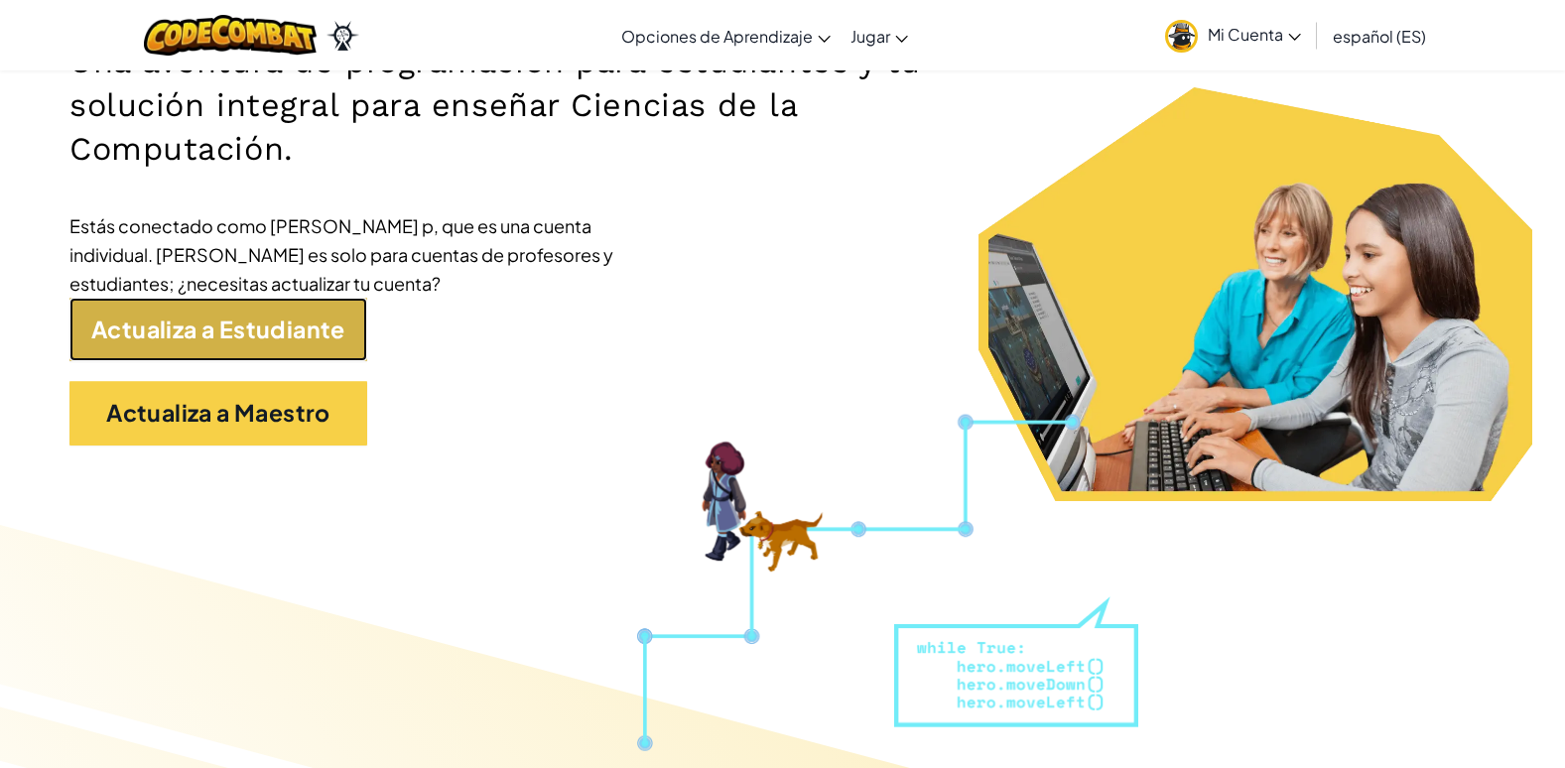
click at [145, 346] on link "Actualiza a Estudiante" at bounding box center [218, 330] width 298 height 65
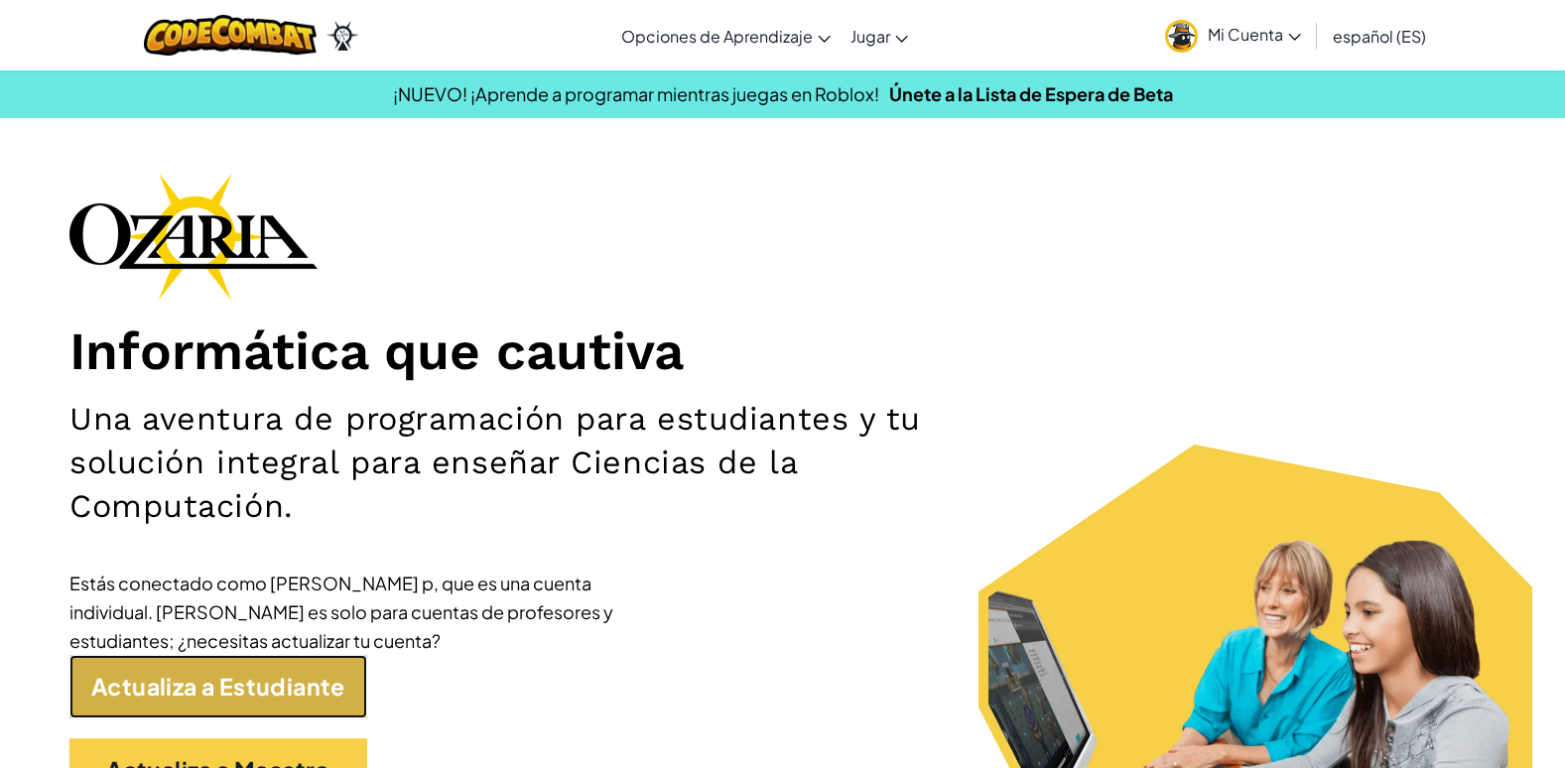
click at [360, 694] on link "Actualiza a Estudiante" at bounding box center [218, 687] width 298 height 65
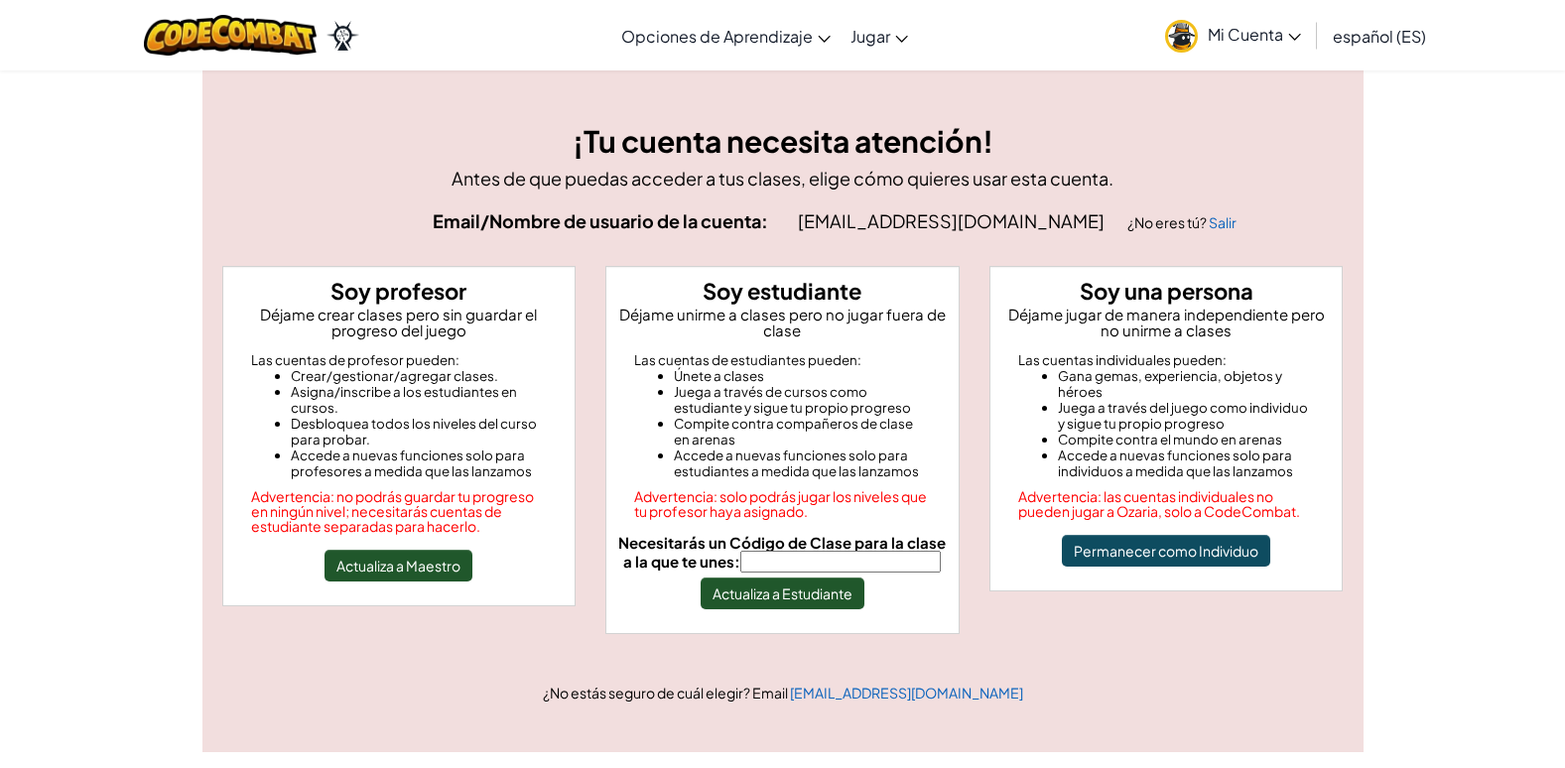
click at [799, 561] on input "Necesitarás un Código de Clase para la clase a la que te unes:" at bounding box center [841, 562] width 201 height 22
type input "WatchCupSouth"
click at [820, 603] on button "Actualiza a Estudiante" at bounding box center [783, 594] width 164 height 32
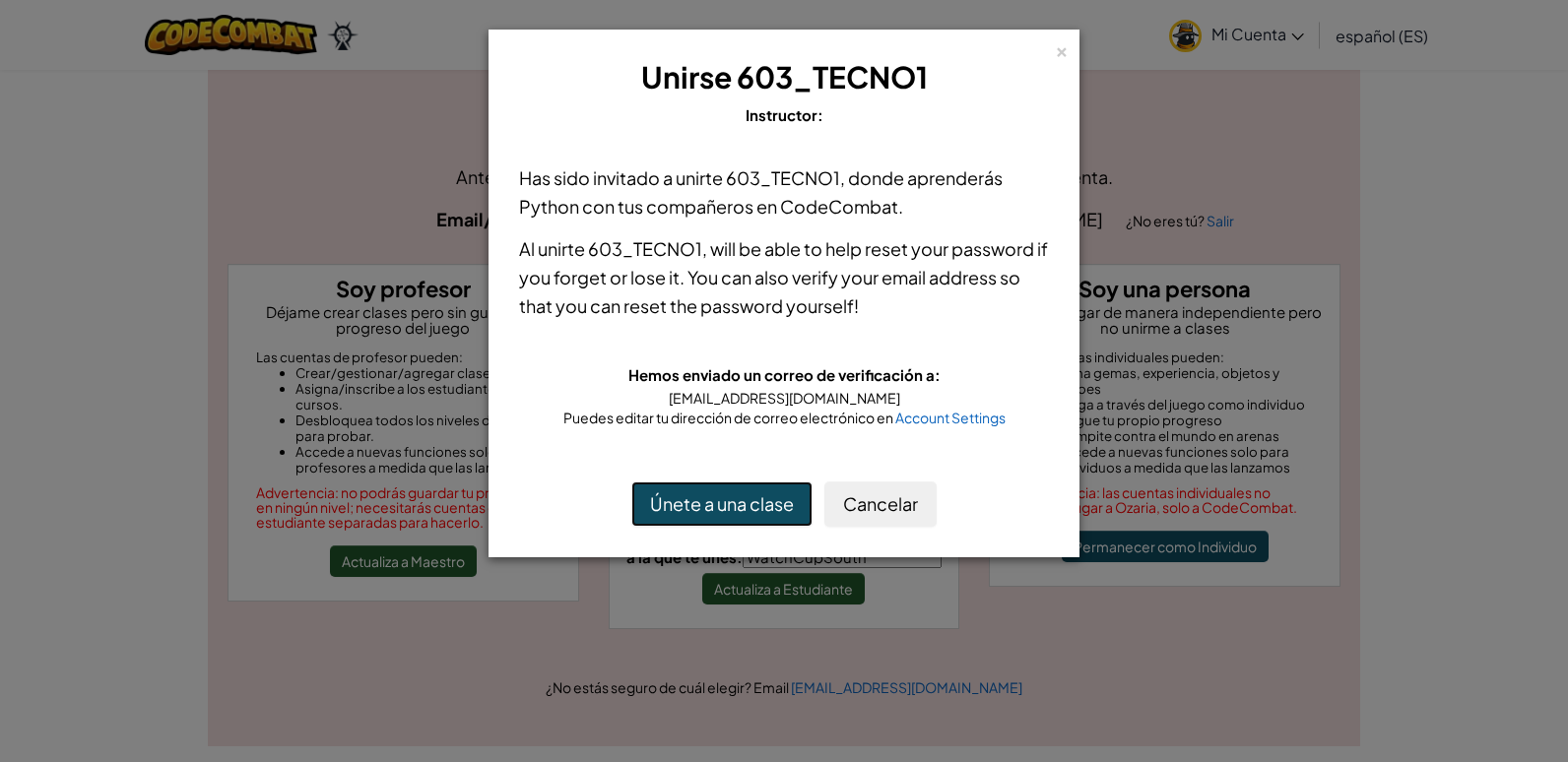
click at [767, 485] on button "Únete a una clase" at bounding box center [721, 504] width 182 height 46
click at [1065, 51] on div "×" at bounding box center [1062, 49] width 14 height 21
